Goal: Transaction & Acquisition: Purchase product/service

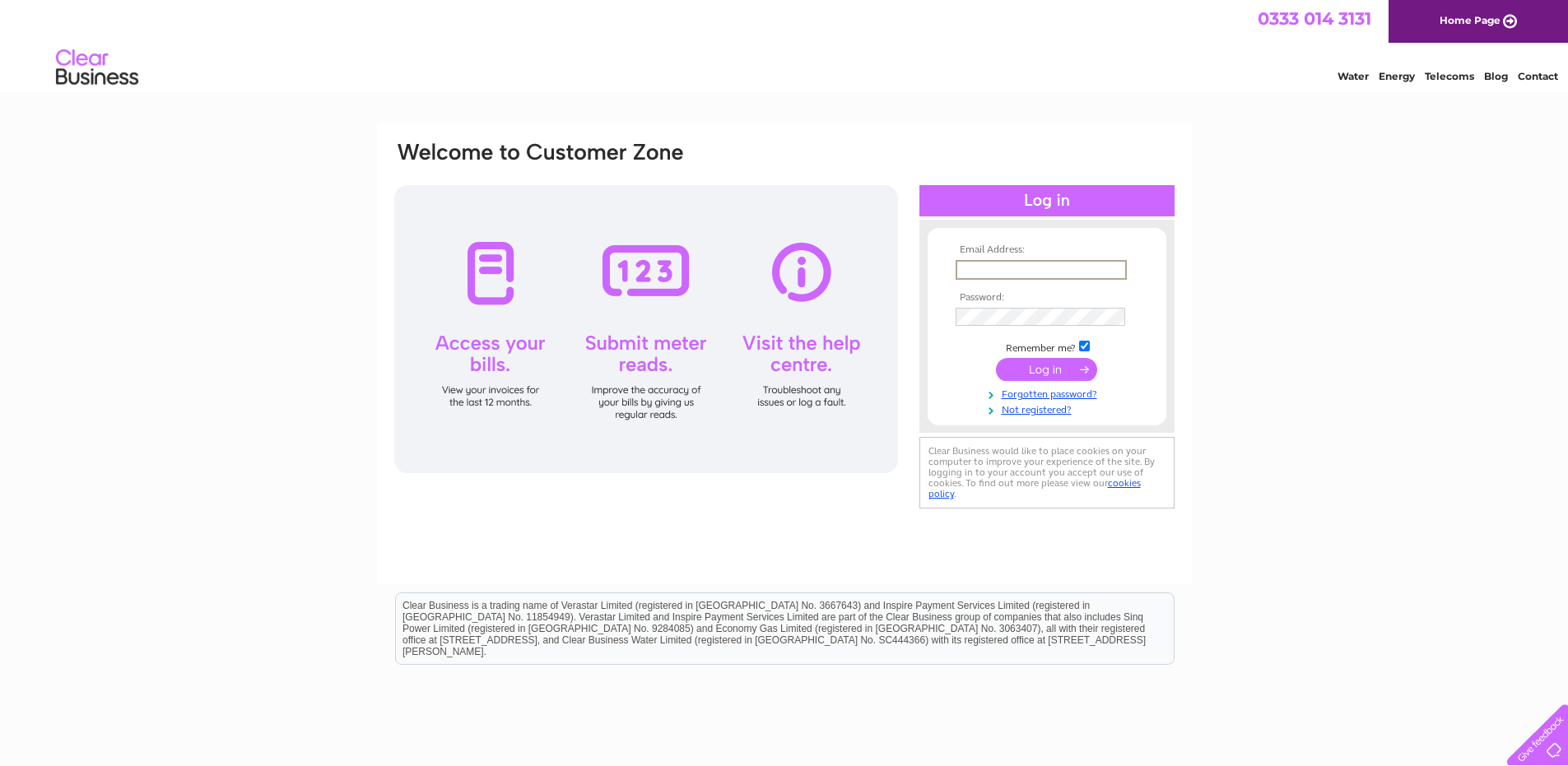
type input "[PERSON_NAME][EMAIL_ADDRESS][PERSON_NAME][DOMAIN_NAME]"
click at [988, 331] on td at bounding box center [1047, 332] width 191 height 8
click at [996, 358] on input "submit" at bounding box center [1046, 369] width 101 height 24
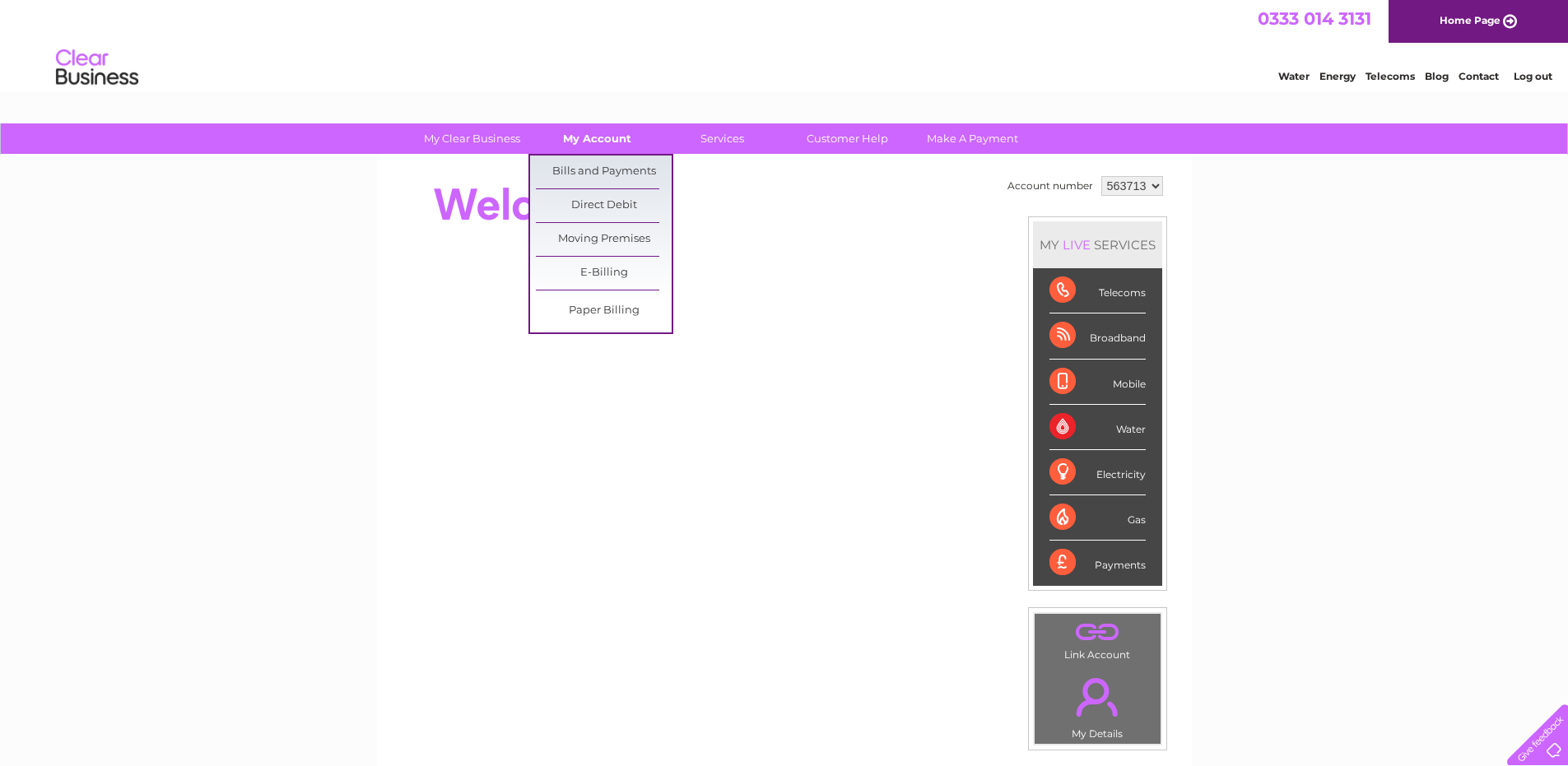
click at [605, 146] on link "My Account" at bounding box center [597, 138] width 136 height 30
click at [605, 167] on link "Bills and Payments" at bounding box center [604, 172] width 136 height 33
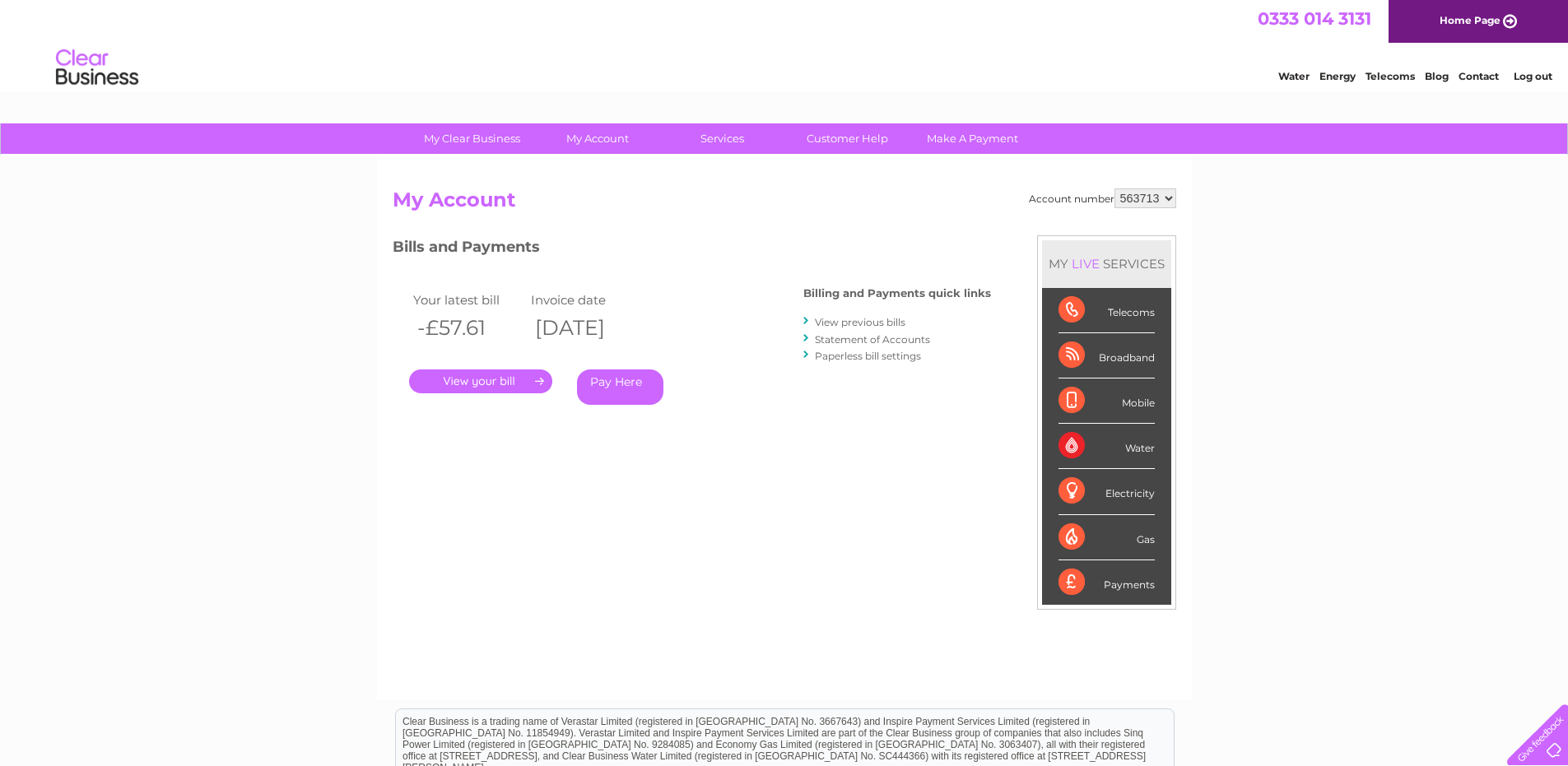
click at [511, 376] on link "." at bounding box center [481, 381] width 143 height 24
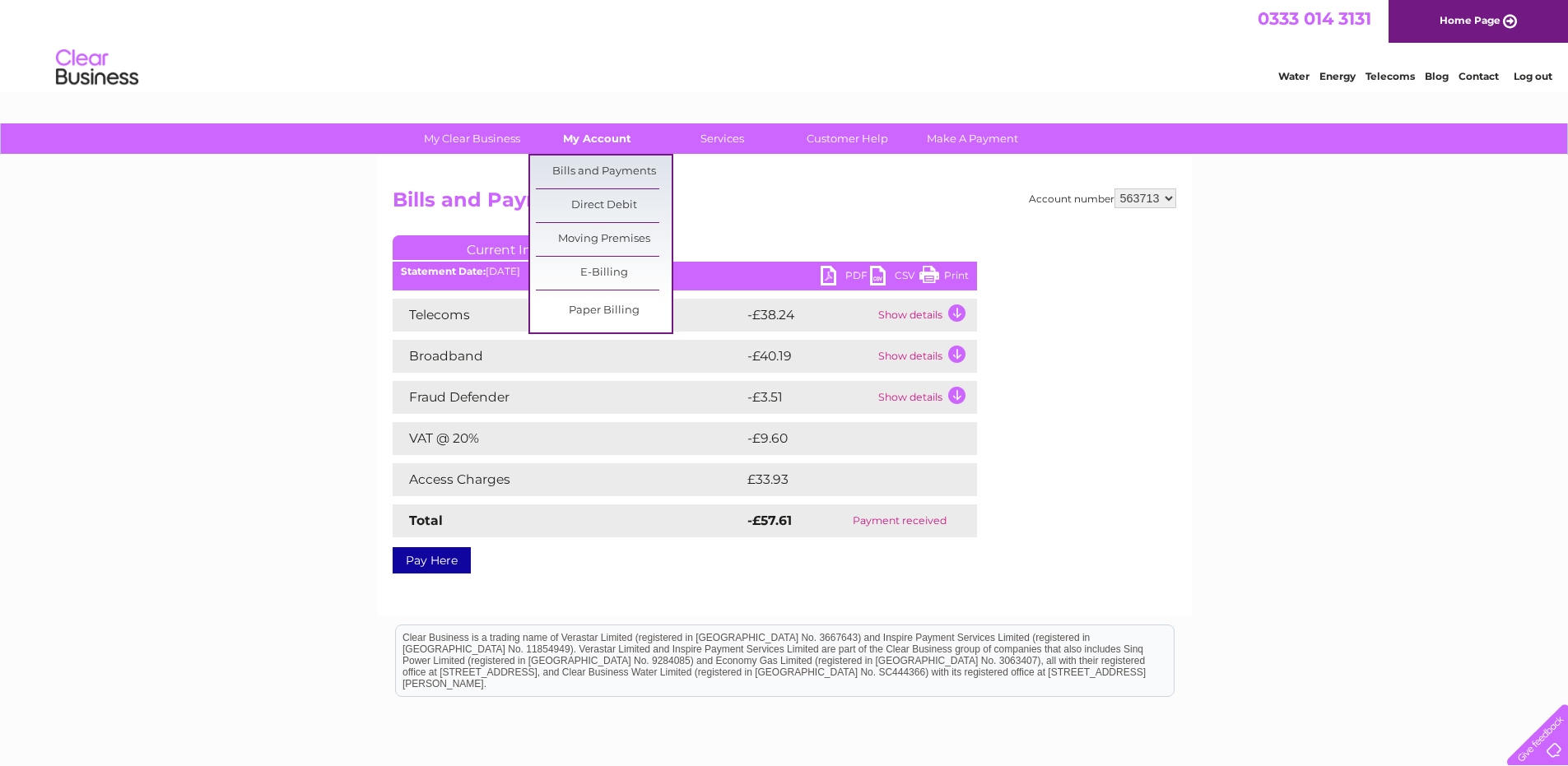
click at [596, 141] on link "My Account" at bounding box center [597, 138] width 136 height 30
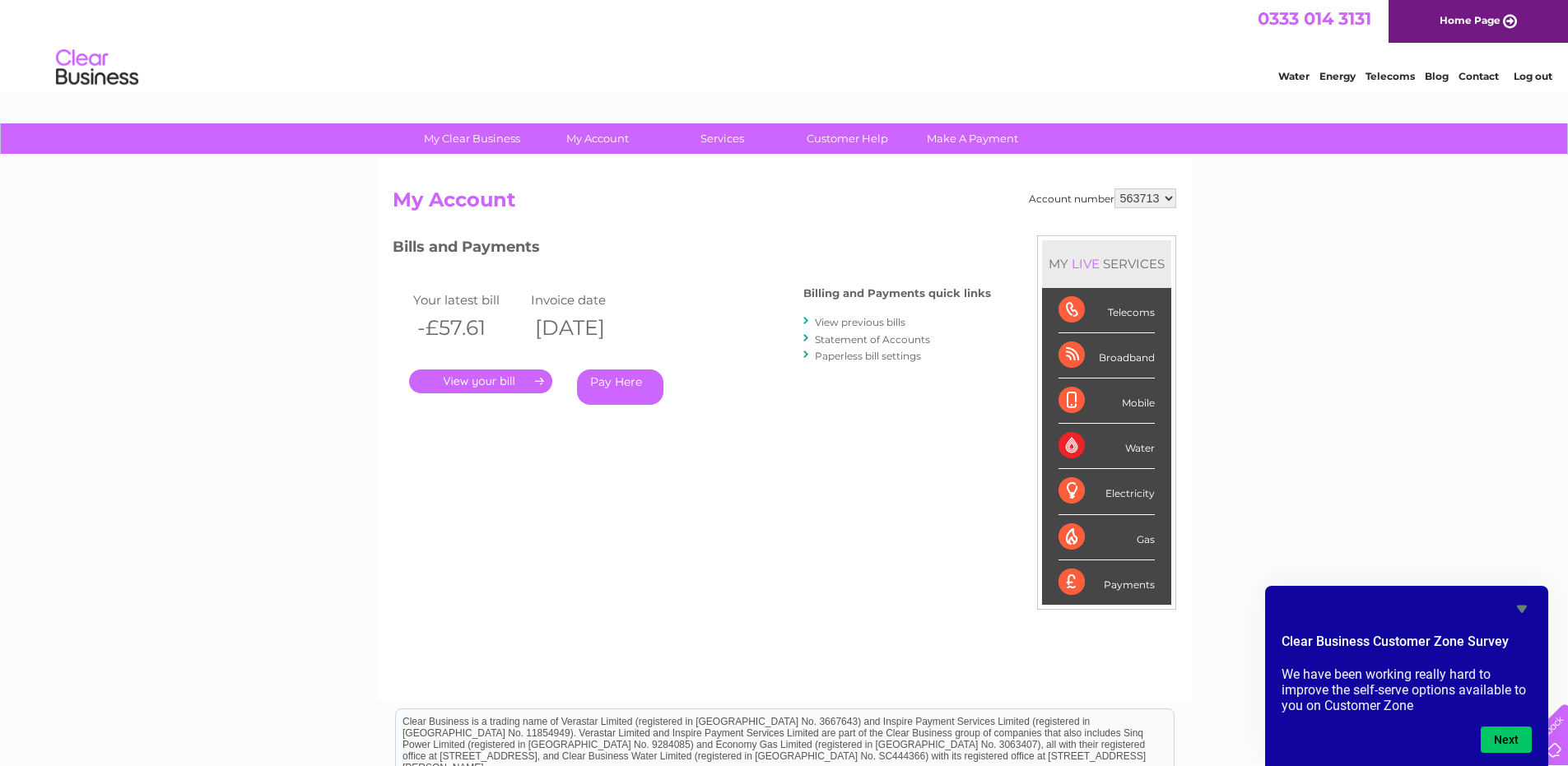
click at [485, 383] on link "." at bounding box center [481, 381] width 143 height 24
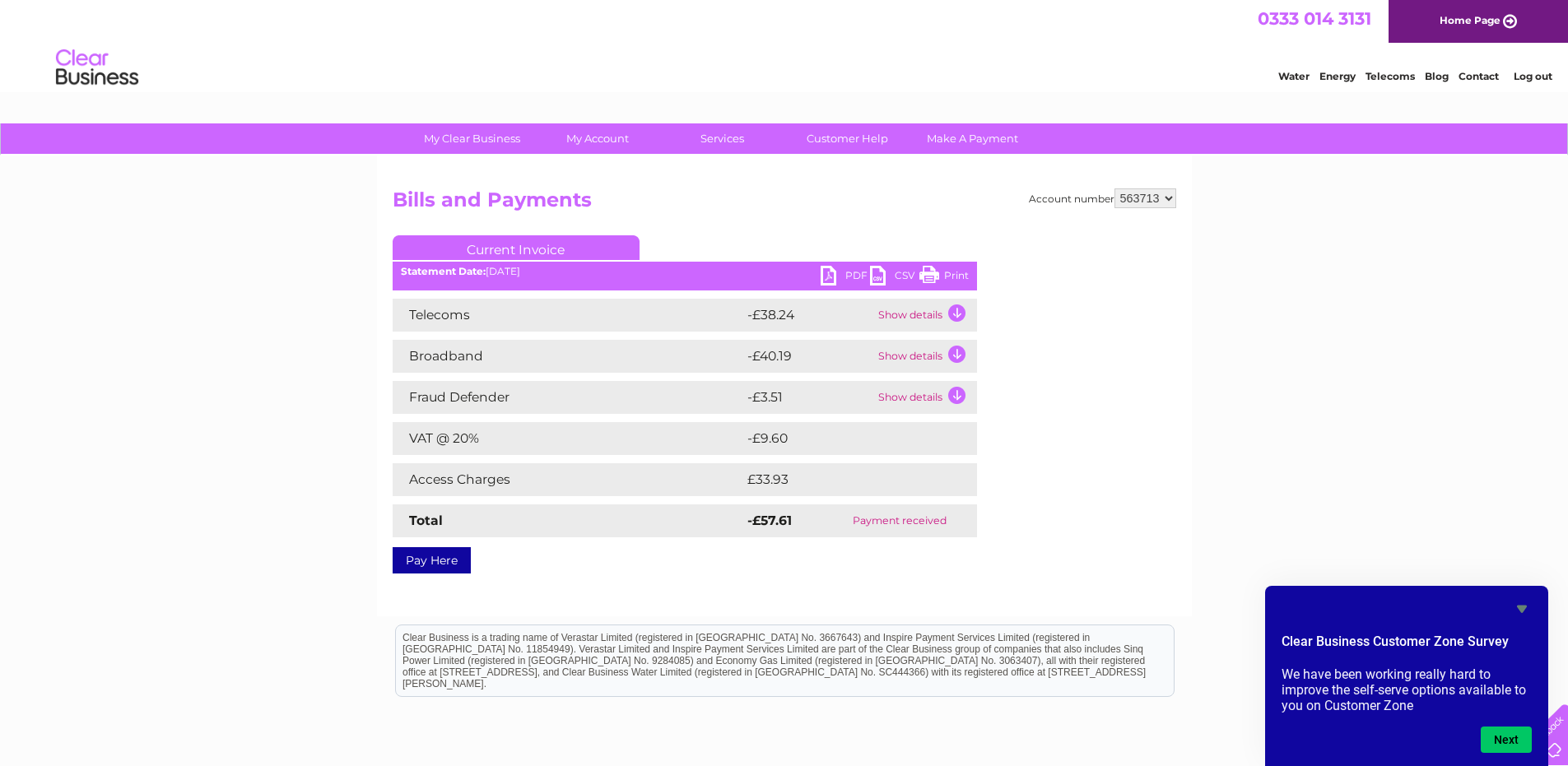
click at [1458, 532] on div "My Clear Business Login Details My Details My Preferences Link Account My Accou…" at bounding box center [784, 510] width 1568 height 775
click at [1447, 24] on link "Home Page" at bounding box center [1478, 22] width 179 height 43
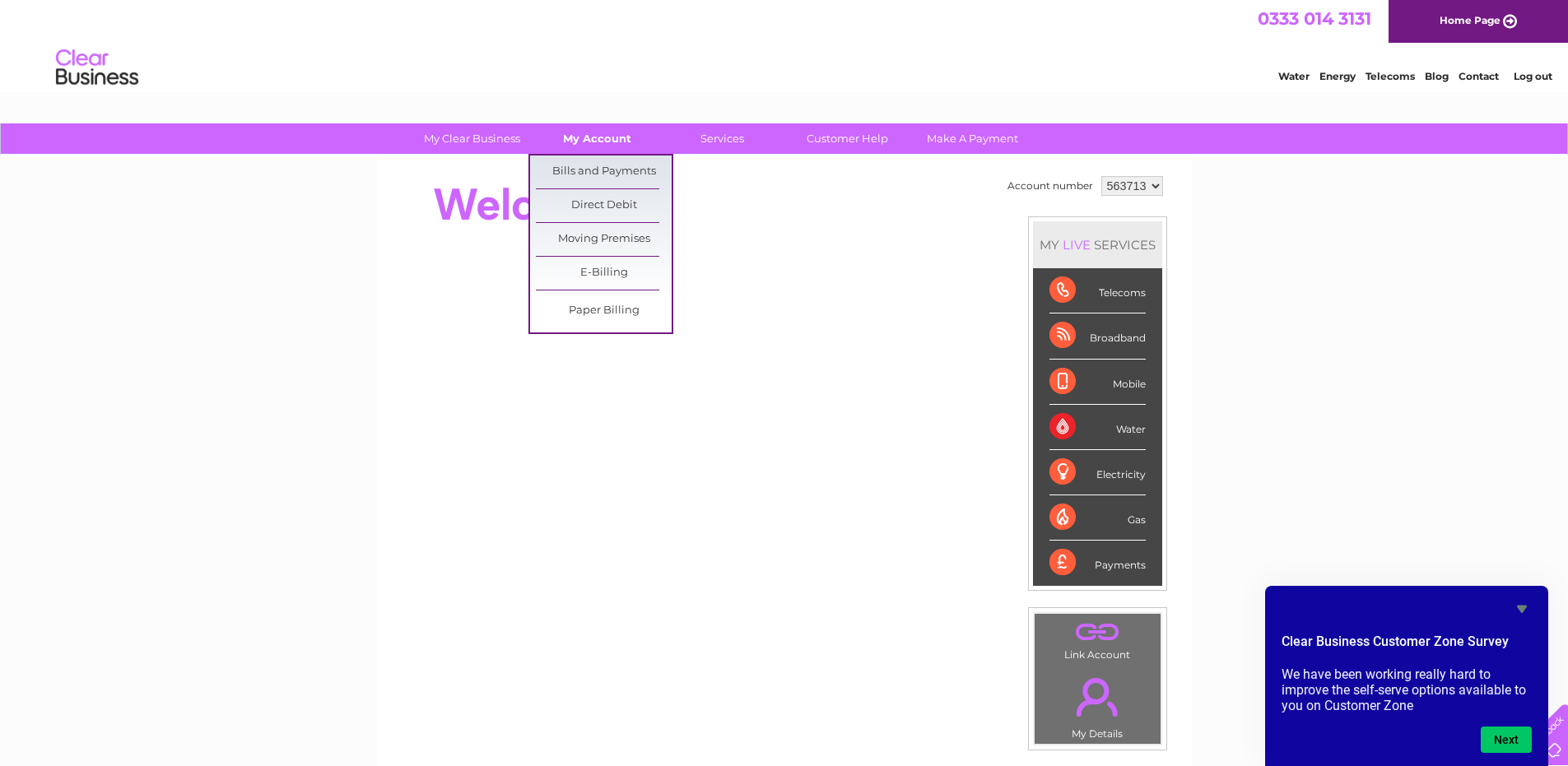
click at [610, 142] on link "My Account" at bounding box center [597, 138] width 136 height 30
click at [602, 172] on link "Bills and Payments" at bounding box center [604, 172] width 136 height 33
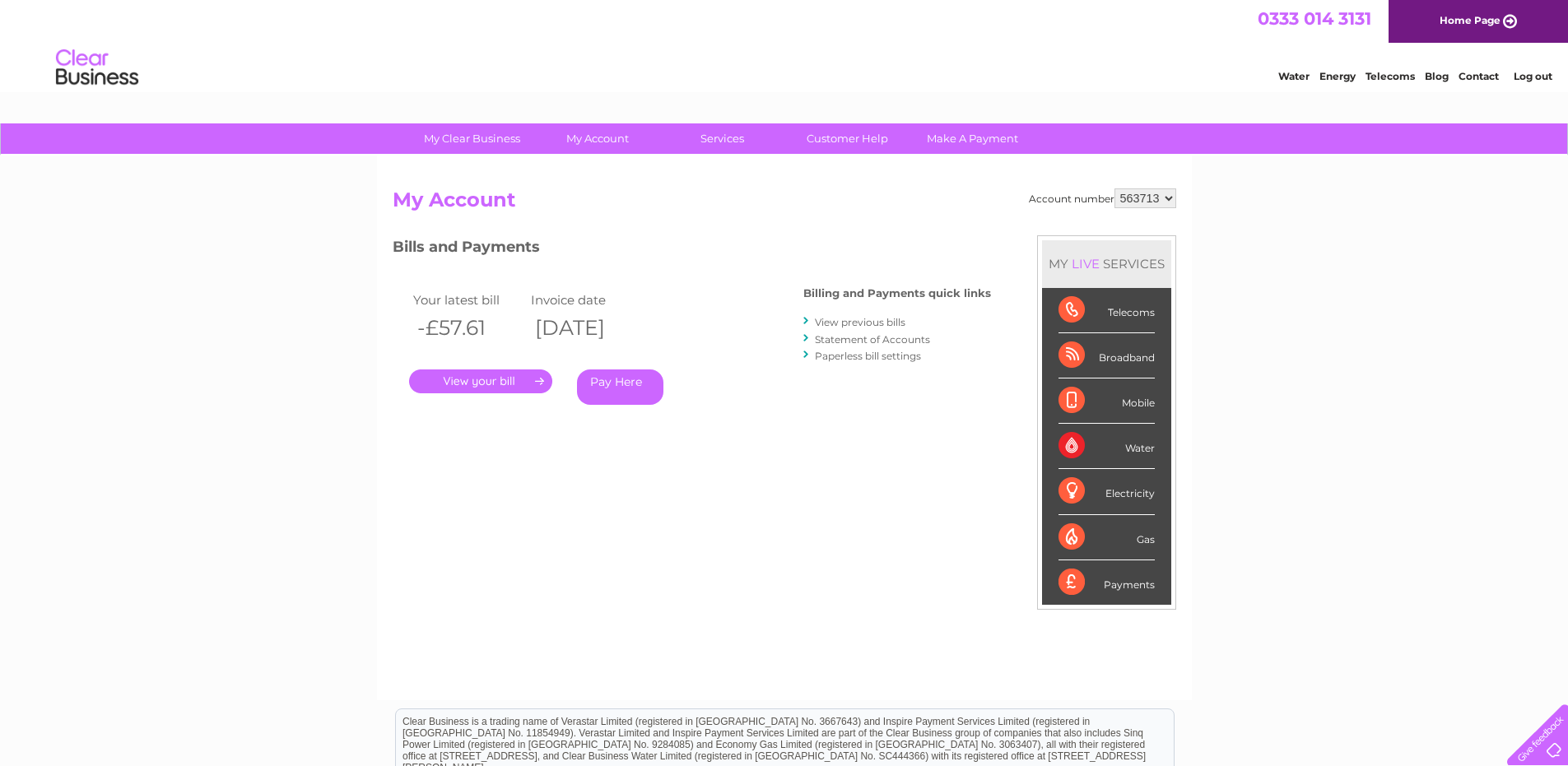
click at [497, 384] on link "." at bounding box center [481, 381] width 143 height 24
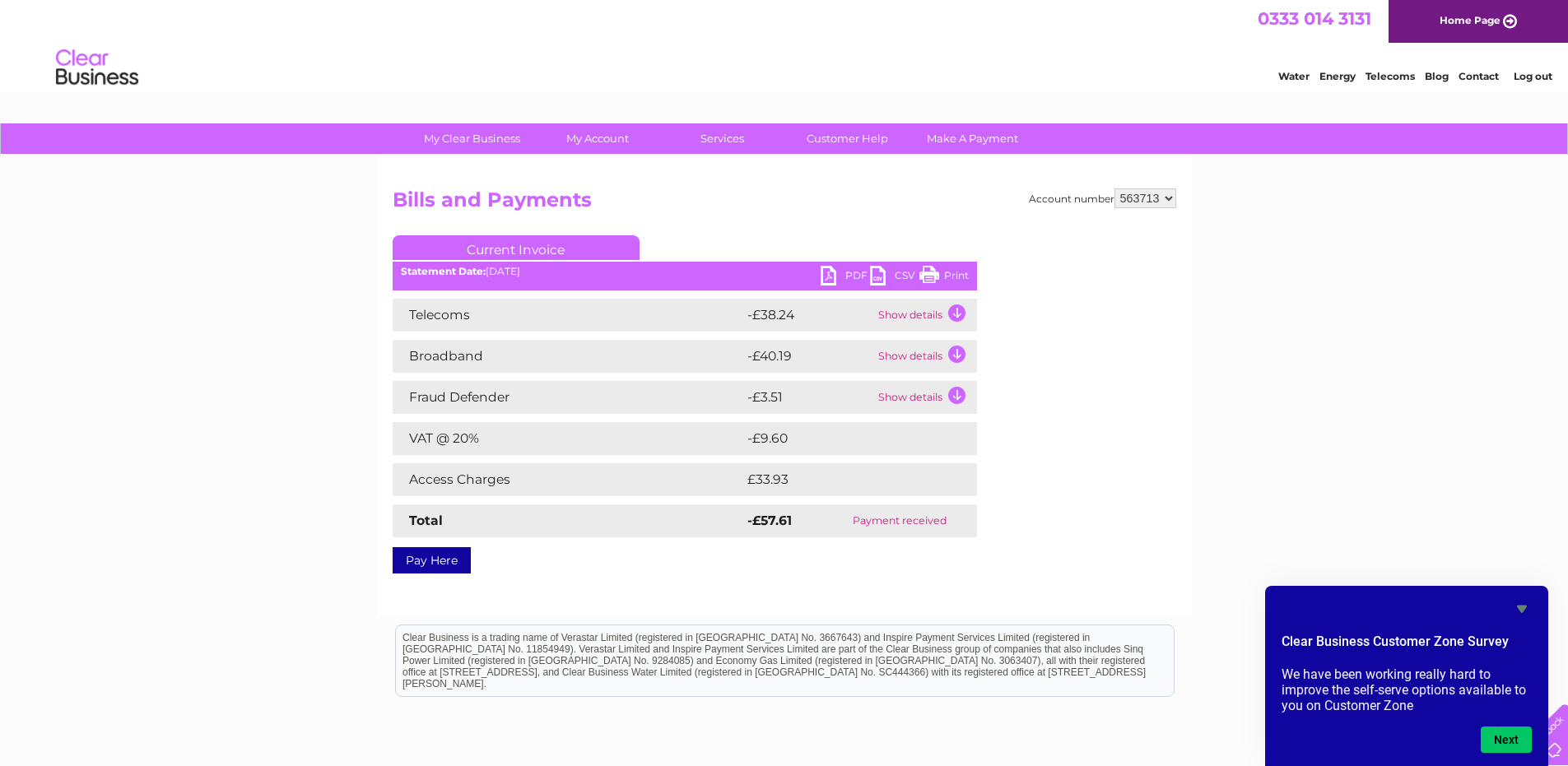
click at [850, 282] on link "PDF" at bounding box center [846, 277] width 49 height 24
click at [961, 392] on td "Show details" at bounding box center [925, 398] width 103 height 33
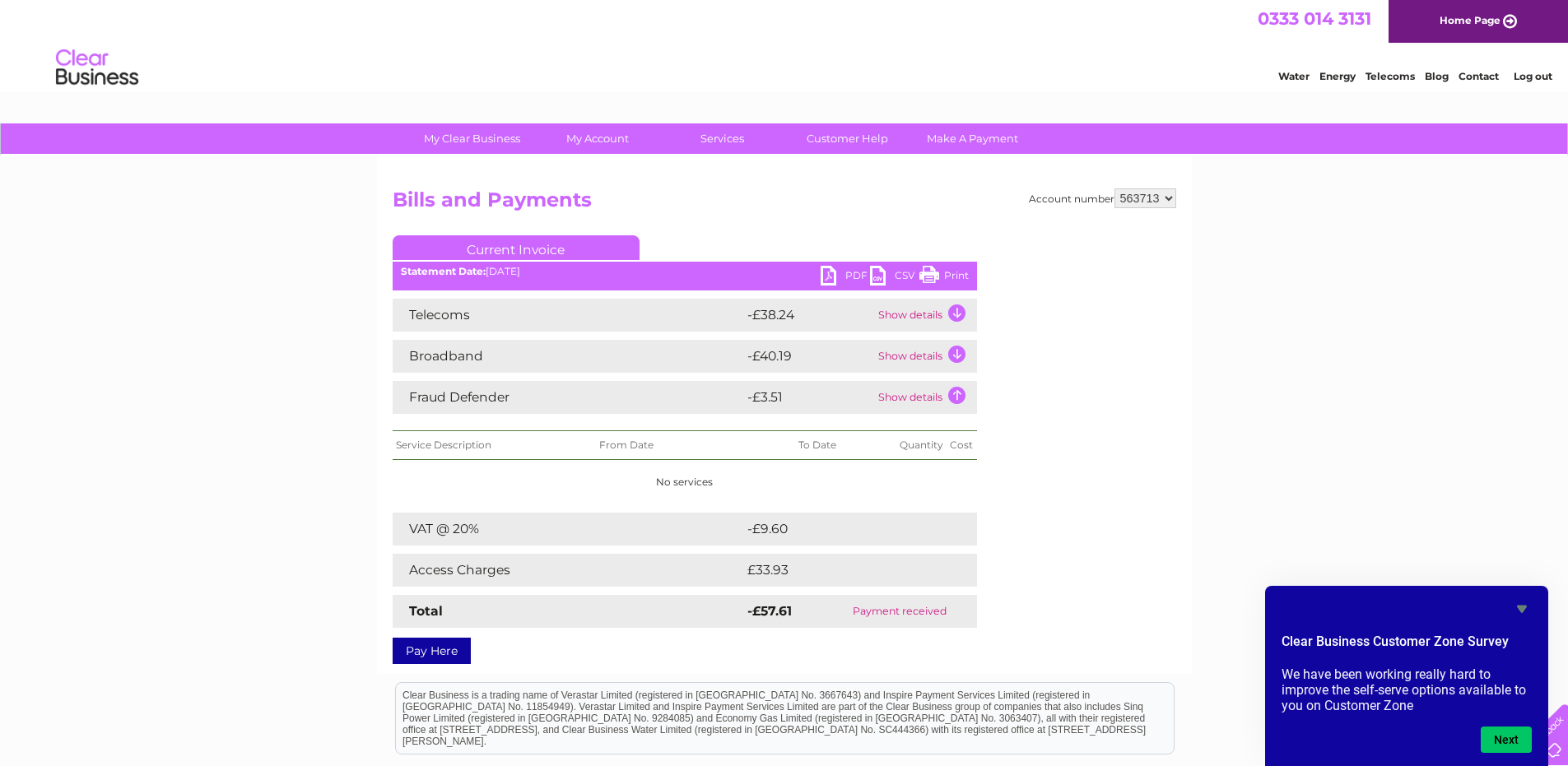
click at [961, 392] on td "Show details" at bounding box center [925, 398] width 103 height 33
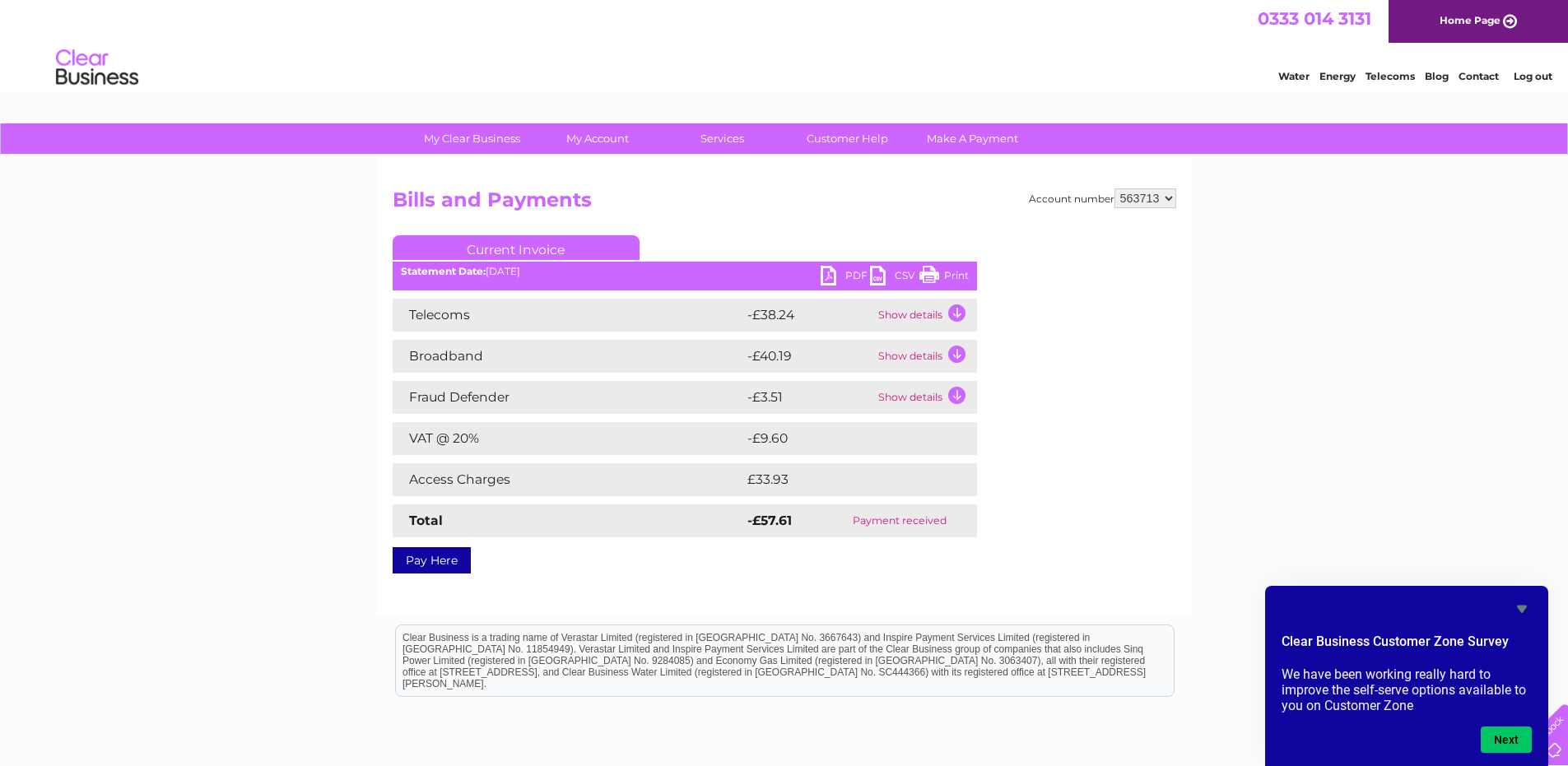
click at [962, 314] on td "Show details" at bounding box center [925, 315] width 103 height 33
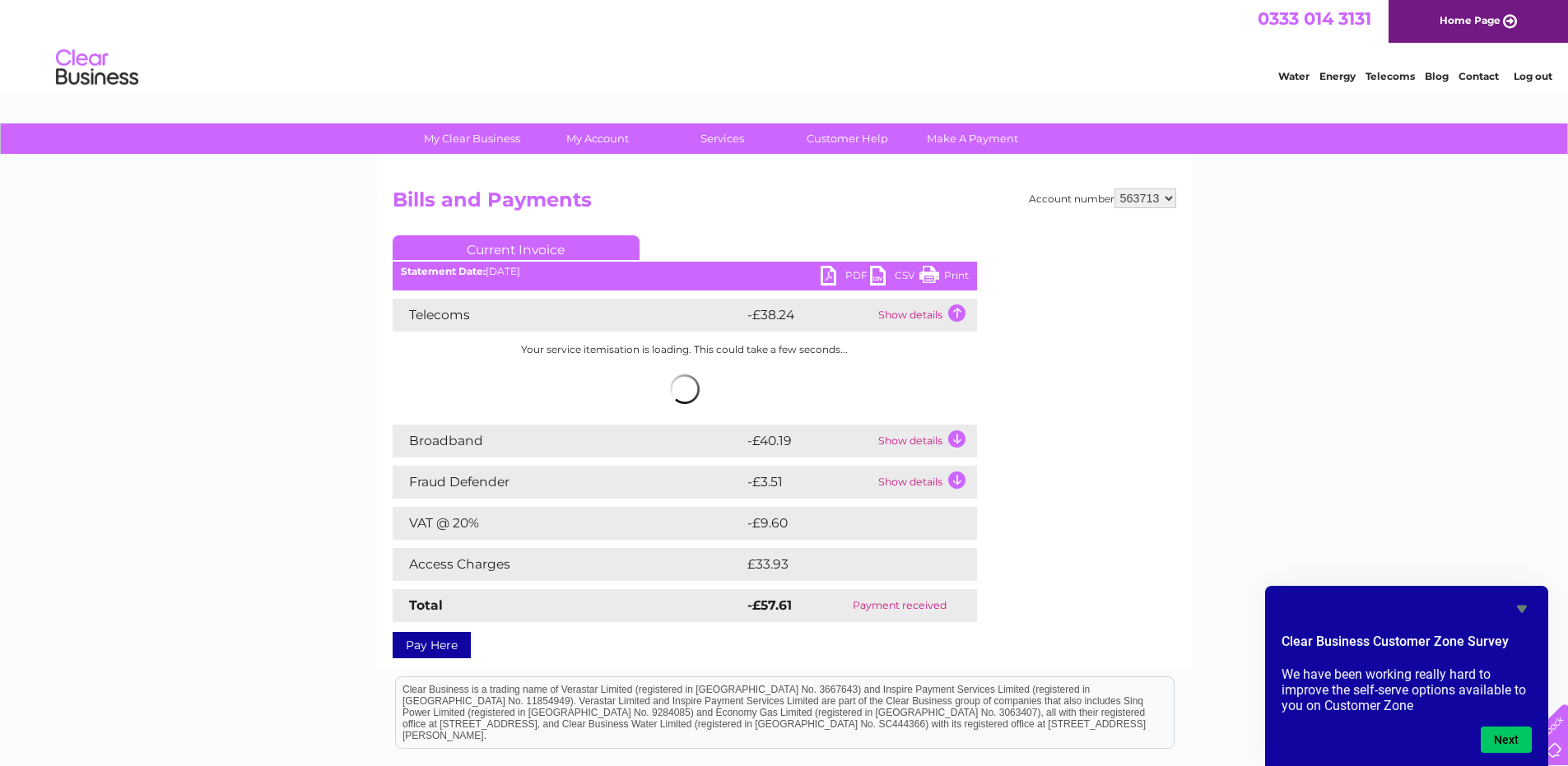
click at [962, 314] on td "Show details" at bounding box center [925, 315] width 103 height 33
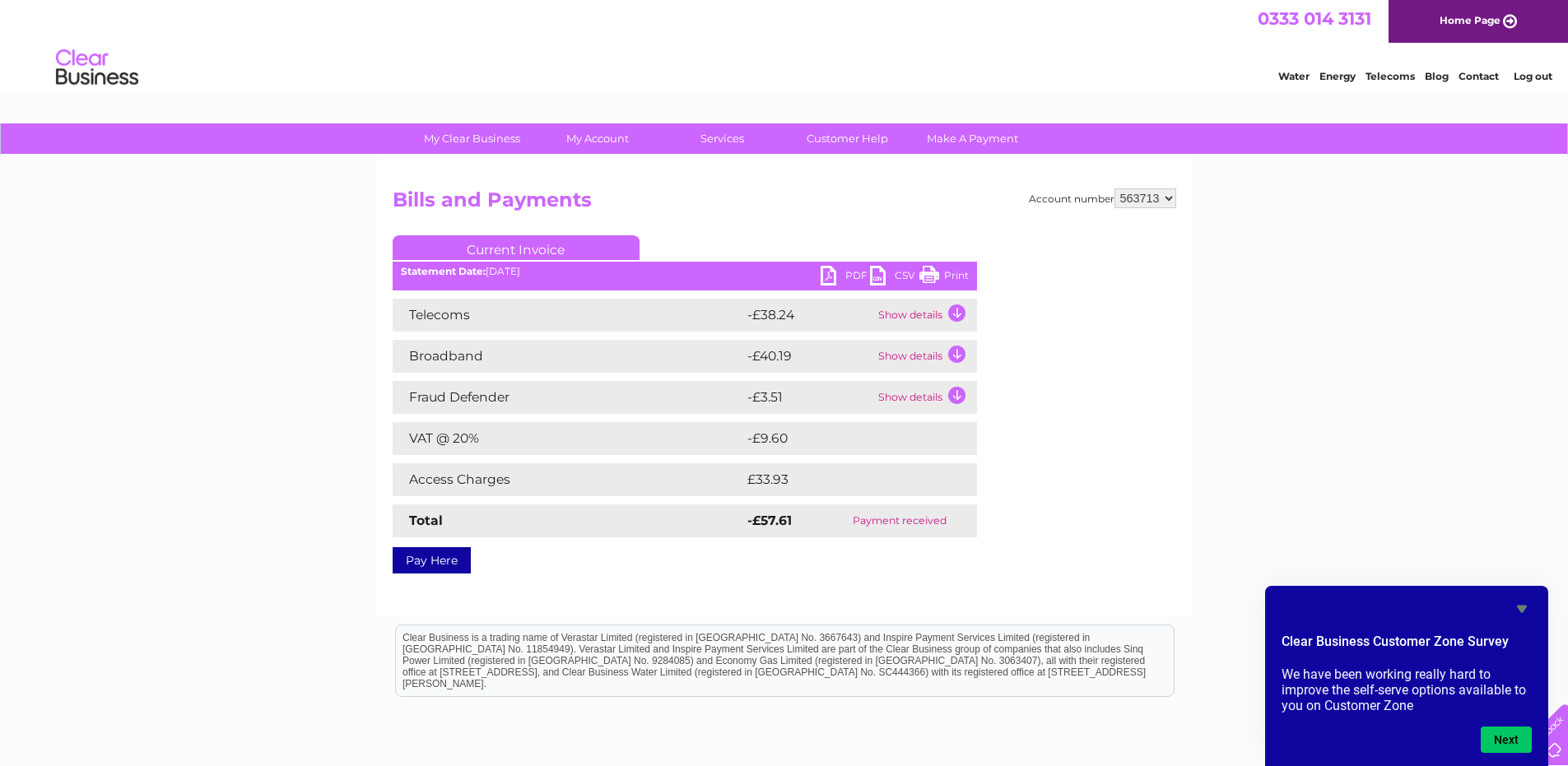
click at [852, 270] on link "PDF" at bounding box center [846, 277] width 49 height 24
drag, startPoint x: 394, startPoint y: 202, endPoint x: 972, endPoint y: 527, distance: 663.1
click at [972, 527] on div "Account number 563713 Bills and Payments Current Invoice PDF CSV Print" at bounding box center [785, 377] width 784 height 379
click at [837, 566] on div "Pay Here" at bounding box center [685, 552] width 584 height 29
drag, startPoint x: 396, startPoint y: 199, endPoint x: 936, endPoint y: 525, distance: 630.8
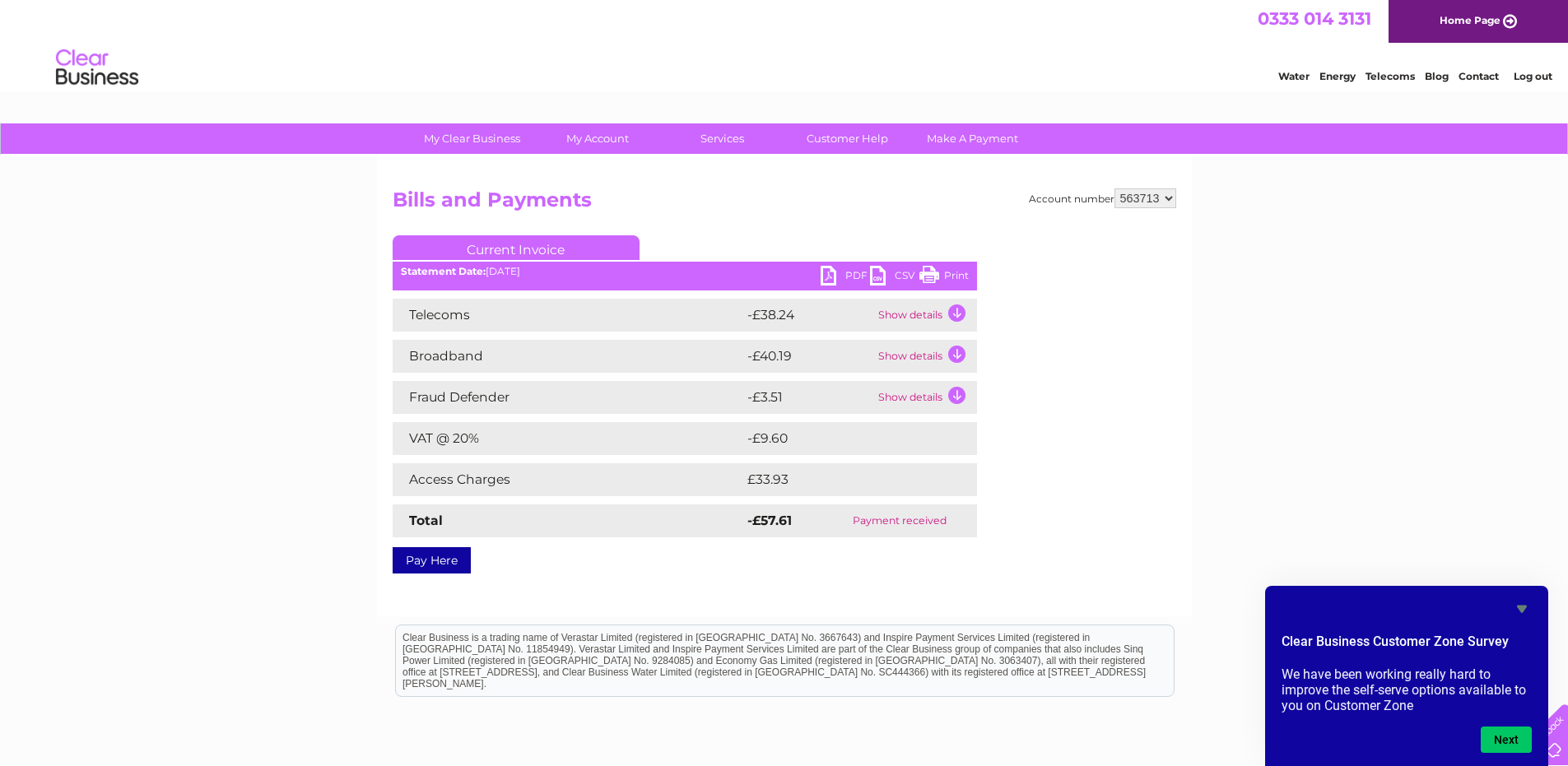
click at [936, 525] on div "Account number 563713 Bills and Payments Current Invoice PDF CSV Print" at bounding box center [785, 377] width 784 height 379
click at [827, 562] on div "Pay Here" at bounding box center [685, 552] width 584 height 29
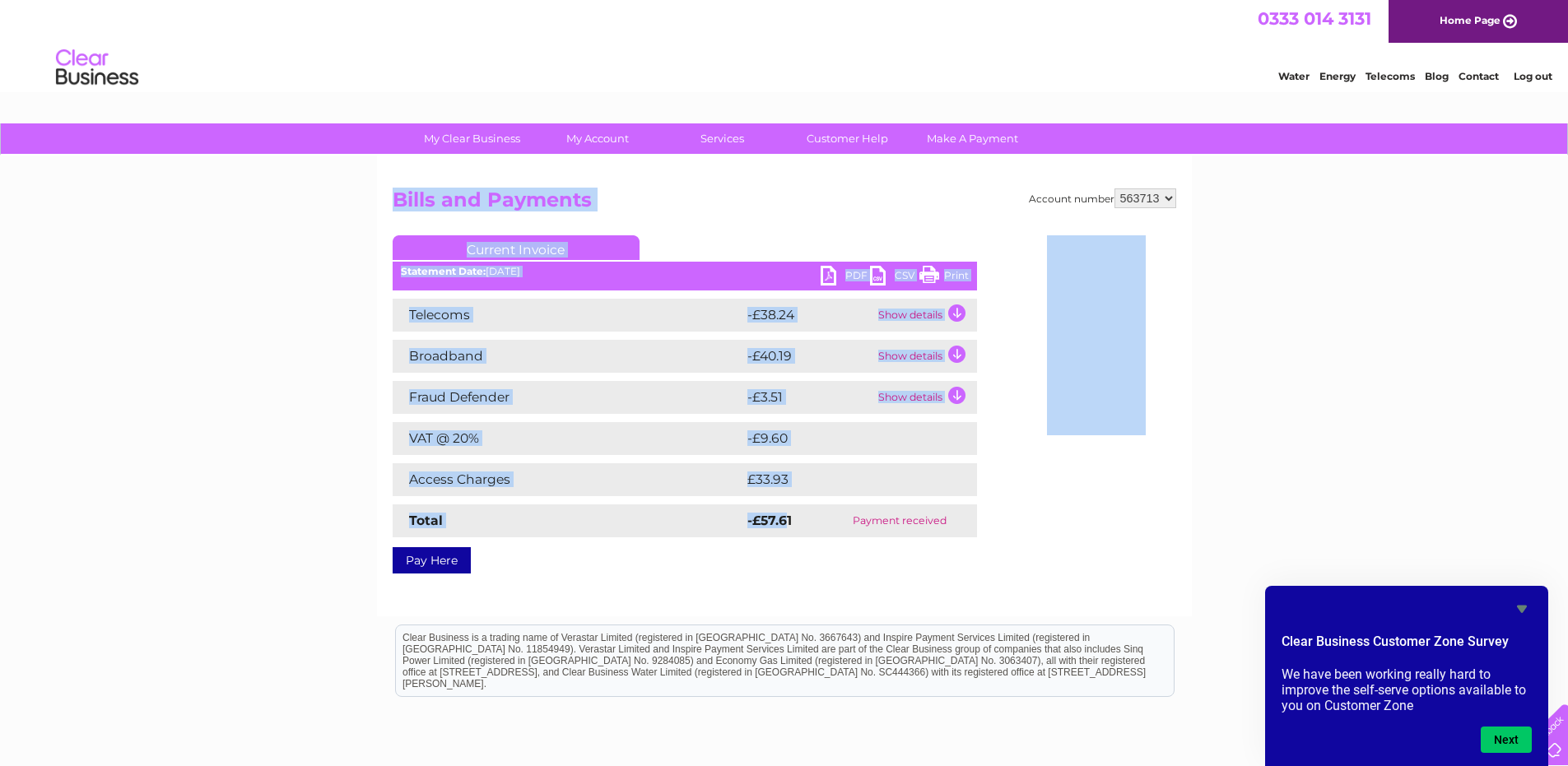
drag, startPoint x: 394, startPoint y: 200, endPoint x: 784, endPoint y: 530, distance: 510.9
click at [784, 530] on div "Account number 563713 Bills and Payments Current Invoice PDF CSV Print" at bounding box center [785, 377] width 784 height 379
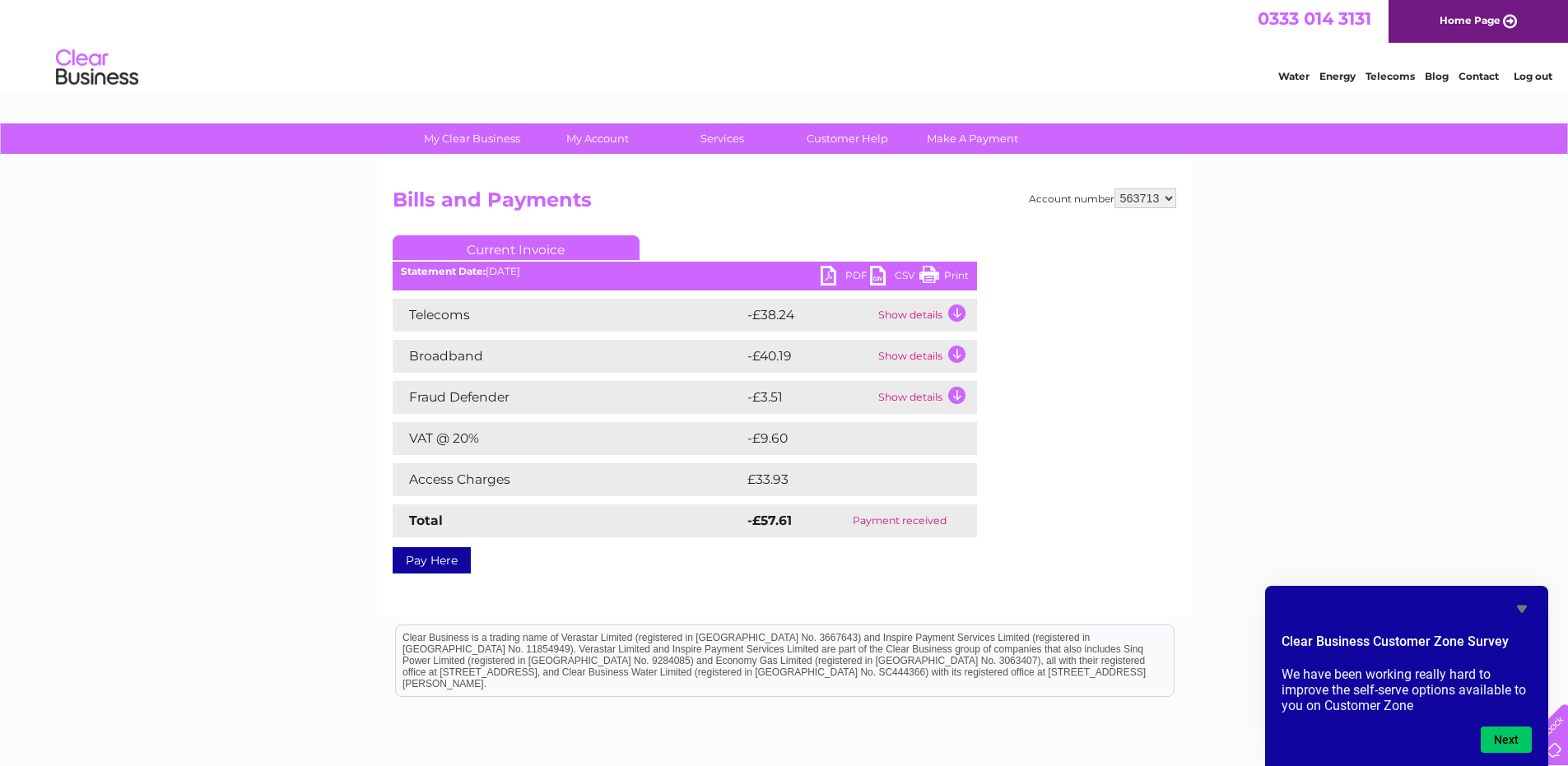
click at [799, 525] on td "-£57.61" at bounding box center [783, 521] width 79 height 33
click at [739, 560] on div "Pay Here" at bounding box center [685, 552] width 584 height 29
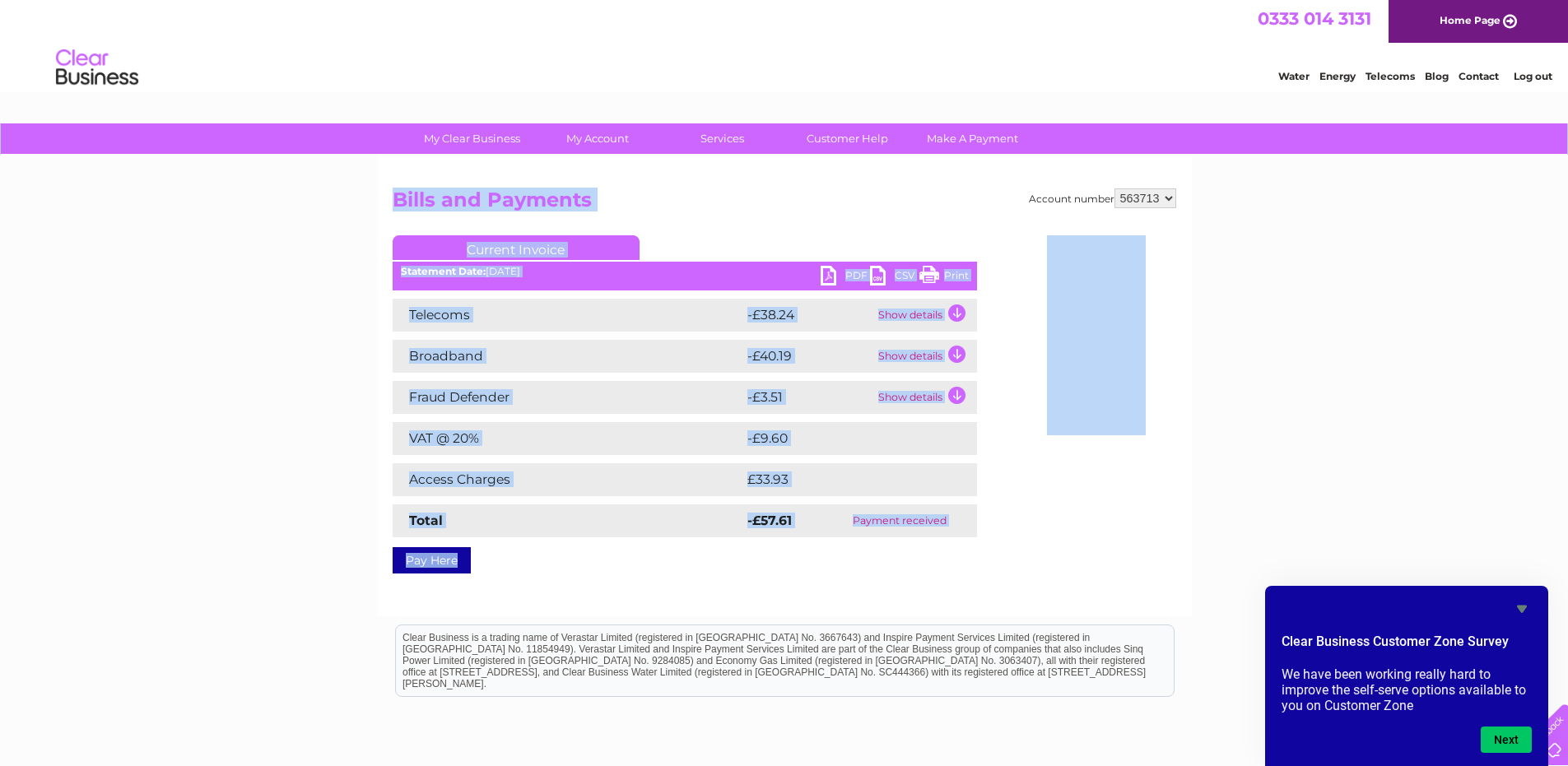
drag, startPoint x: 399, startPoint y: 201, endPoint x: 737, endPoint y: 548, distance: 484.4
click at [737, 548] on div "Account number 563713 Bills and Payments Current Invoice PDF CSV Print" at bounding box center [785, 377] width 784 height 379
click at [737, 548] on div "Pay Here" at bounding box center [685, 552] width 584 height 29
